Goal: Navigation & Orientation: Find specific page/section

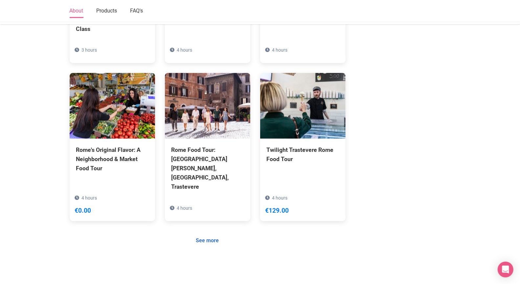
scroll to position [537, 0]
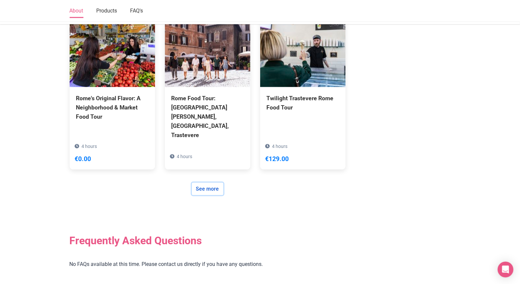
click at [202, 183] on link "See more" at bounding box center [208, 189] width 32 height 12
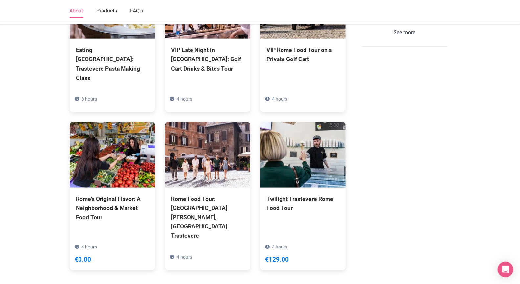
scroll to position [537, 0]
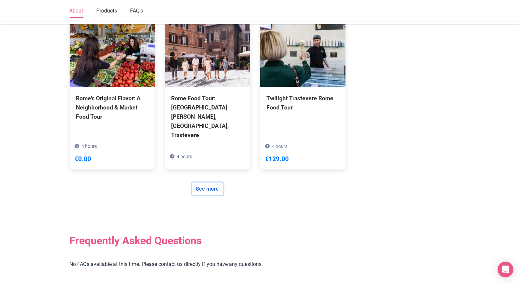
click at [213, 183] on link "See more" at bounding box center [208, 189] width 32 height 12
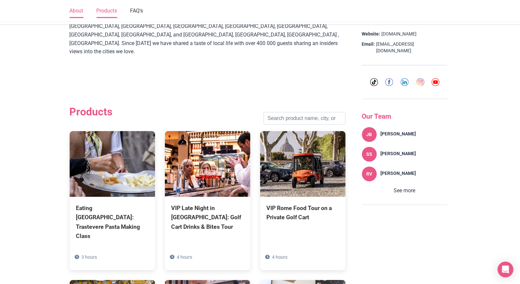
click at [98, 7] on link "Products" at bounding box center [107, 11] width 21 height 14
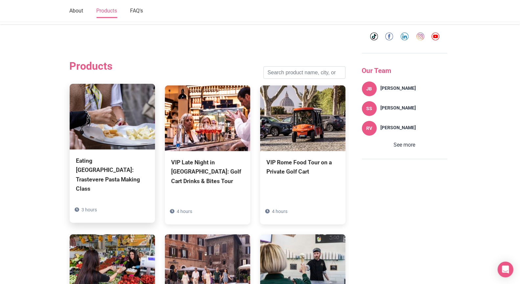
scroll to position [517, 0]
